Goal: Find specific page/section: Find specific page/section

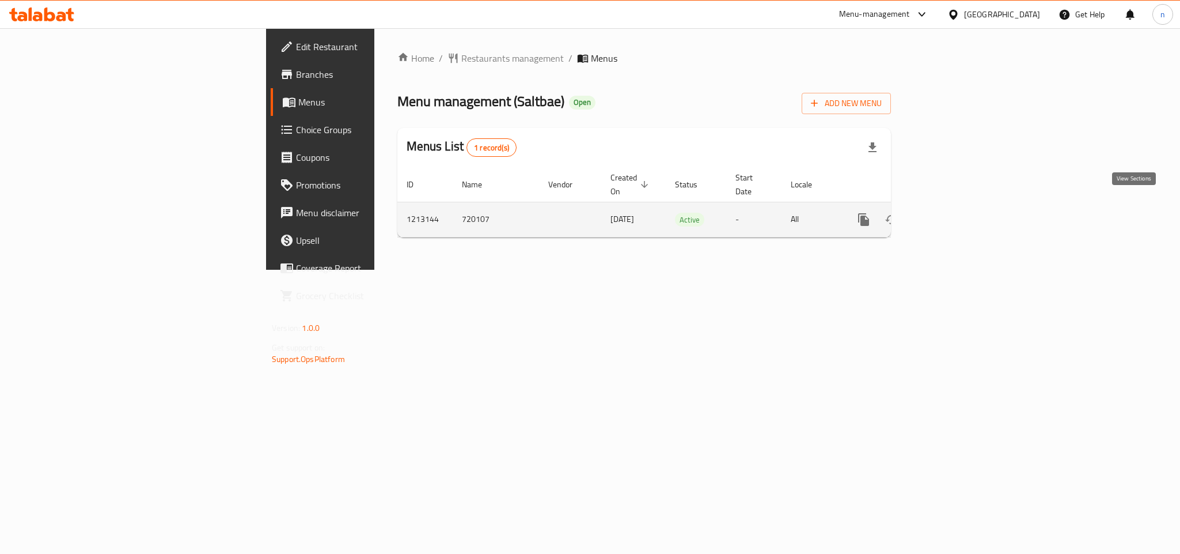
click at [952, 214] on icon "enhanced table" at bounding box center [947, 219] width 10 height 10
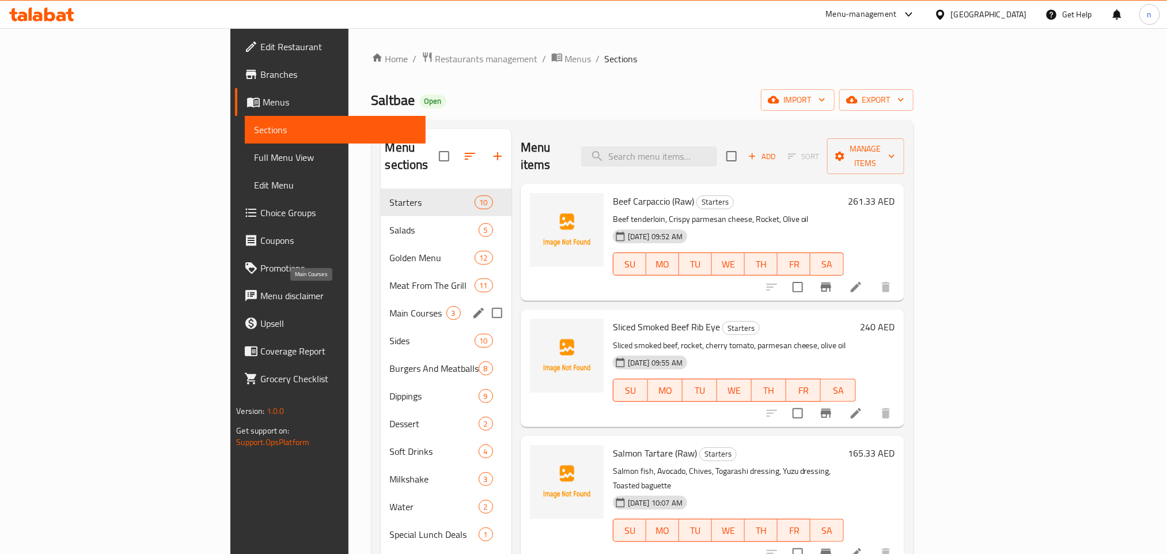
click at [390, 306] on span "Main Courses" at bounding box center [418, 313] width 56 height 14
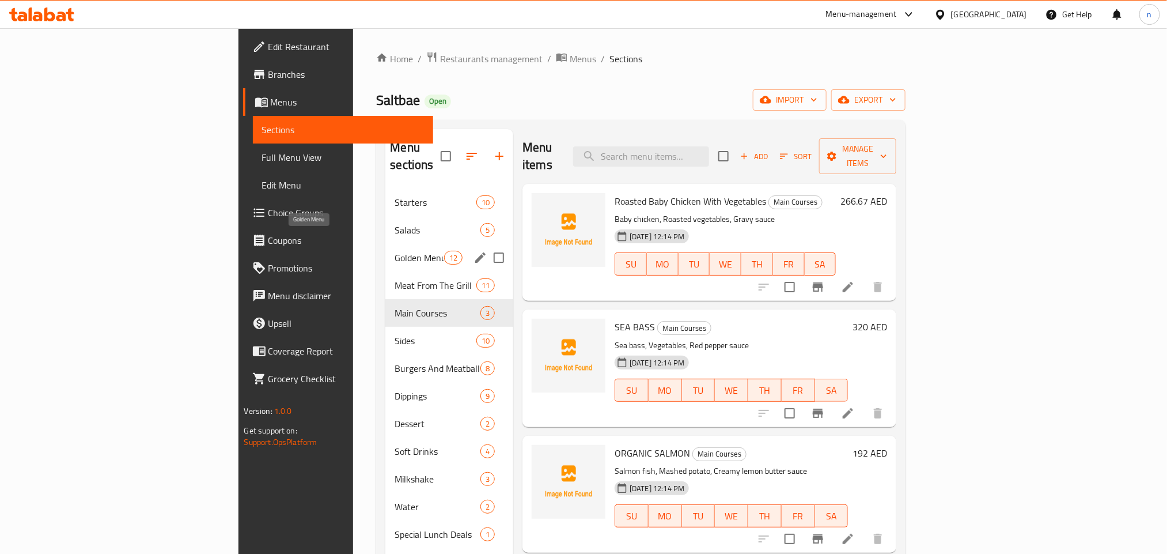
click at [395, 251] on span "Golden Menu" at bounding box center [419, 258] width 49 height 14
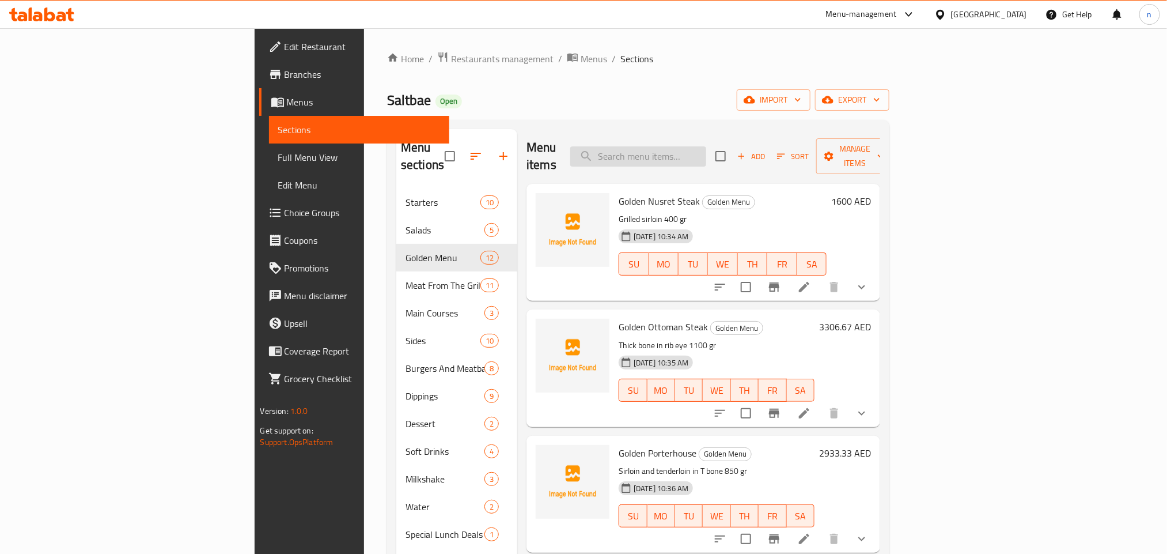
click at [700, 153] on input "search" at bounding box center [638, 156] width 136 height 20
paste input "Golden Nusret Special 800 gr"
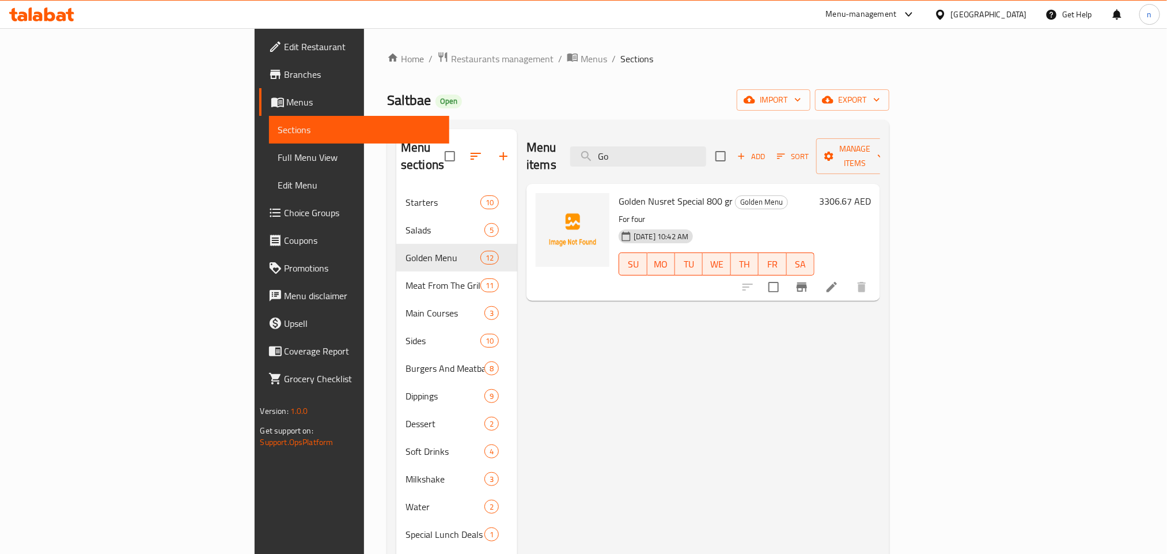
type input "G"
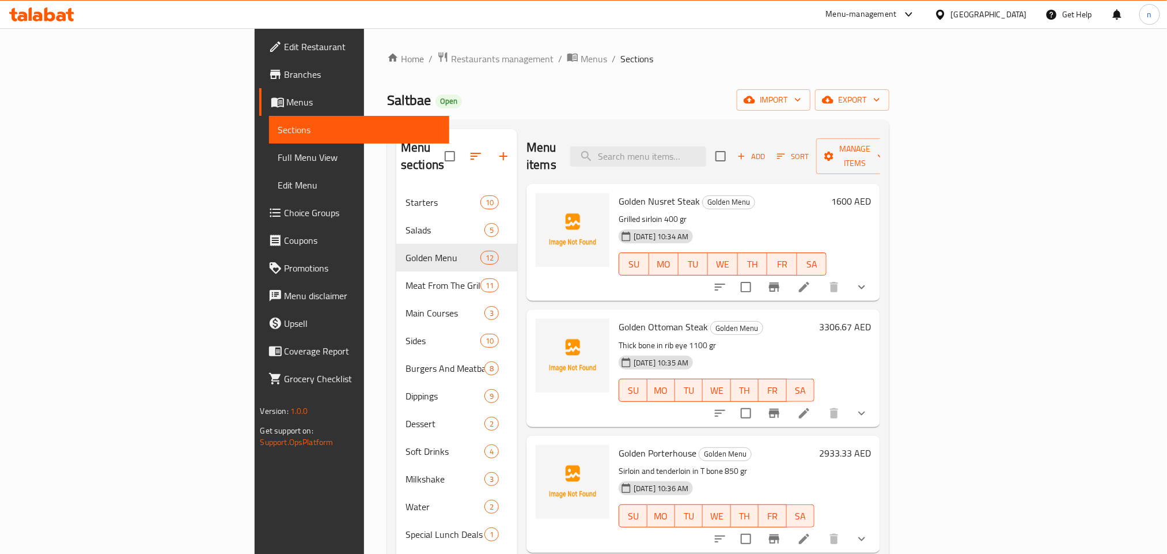
click at [685, 59] on ol "Home / Restaurants management / Menus / Sections" at bounding box center [638, 58] width 502 height 15
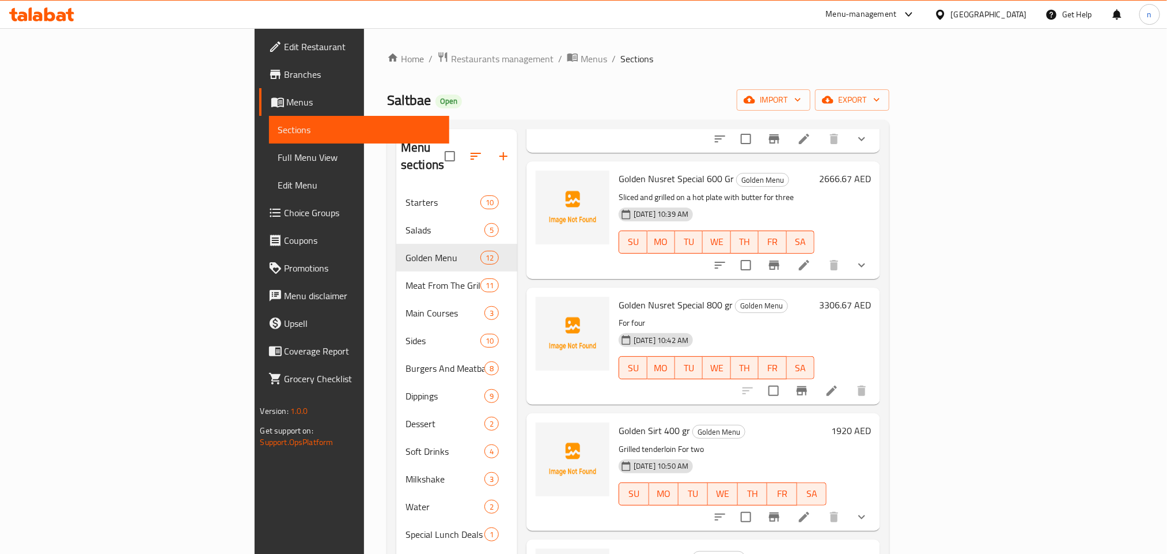
scroll to position [691, 0]
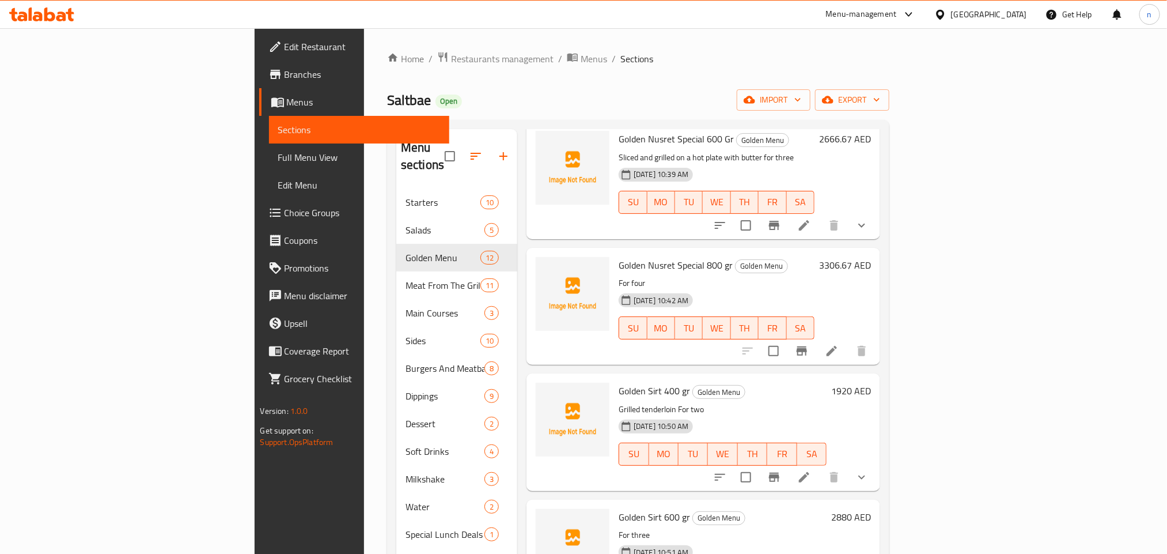
click at [47, 14] on icon at bounding box center [49, 14] width 11 height 14
